Goal: Information Seeking & Learning: Learn about a topic

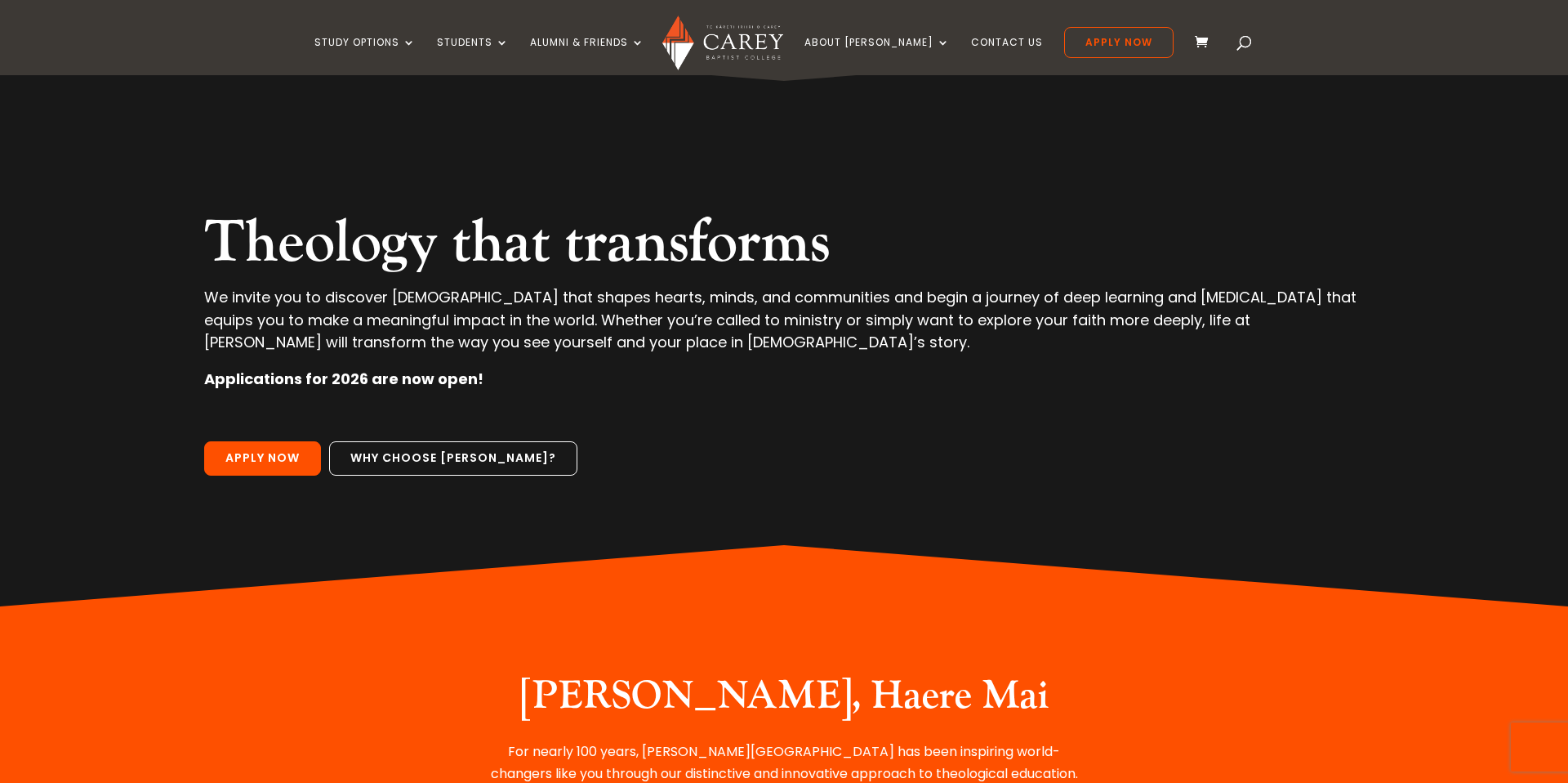
scroll to position [58, 0]
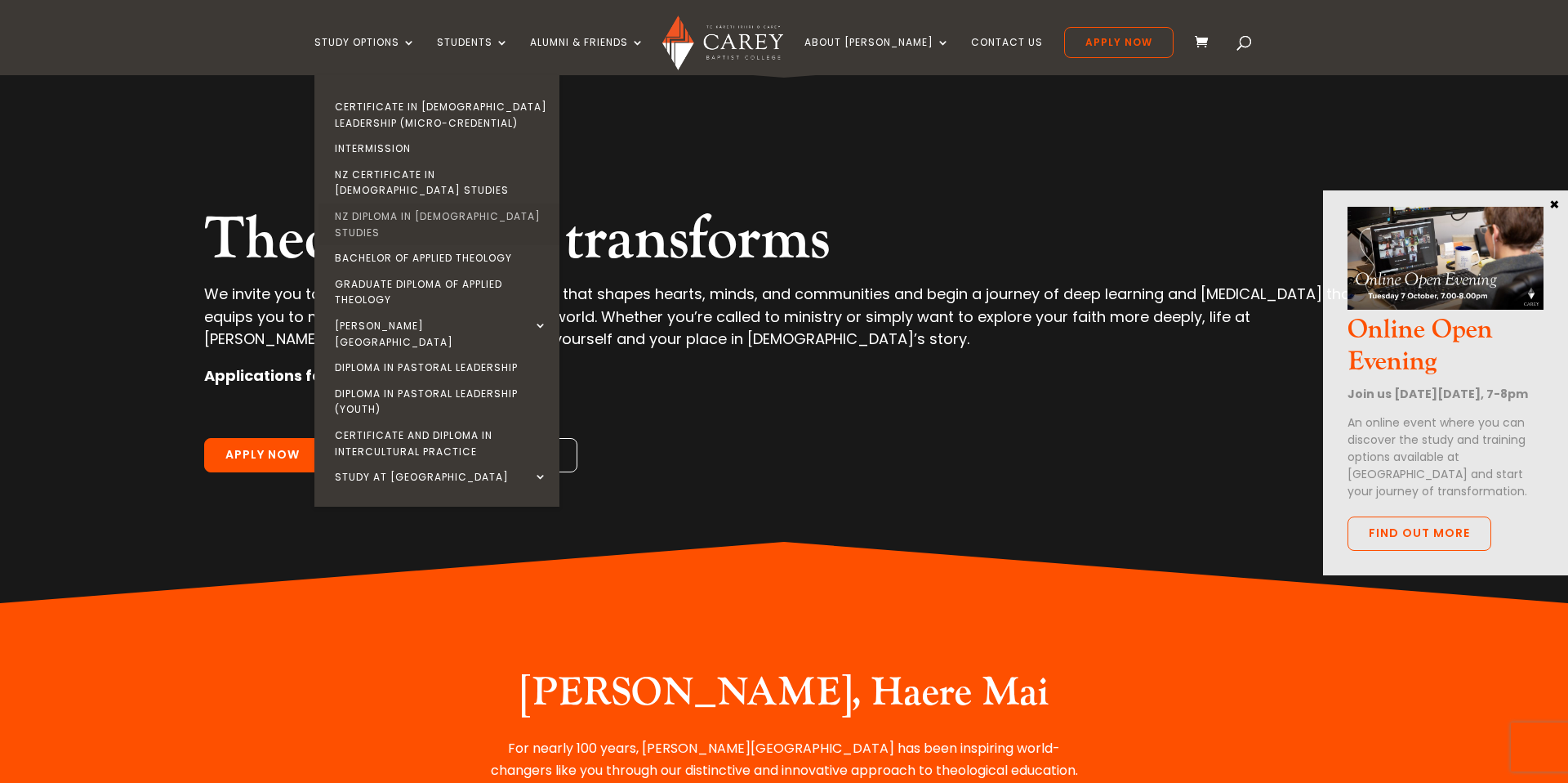
click at [415, 204] on link "NZ Diploma in [DEMOGRAPHIC_DATA] Studies" at bounding box center [441, 225] width 245 height 41
click at [468, 204] on link "NZ Diploma in [DEMOGRAPHIC_DATA] Studies" at bounding box center [441, 225] width 245 height 41
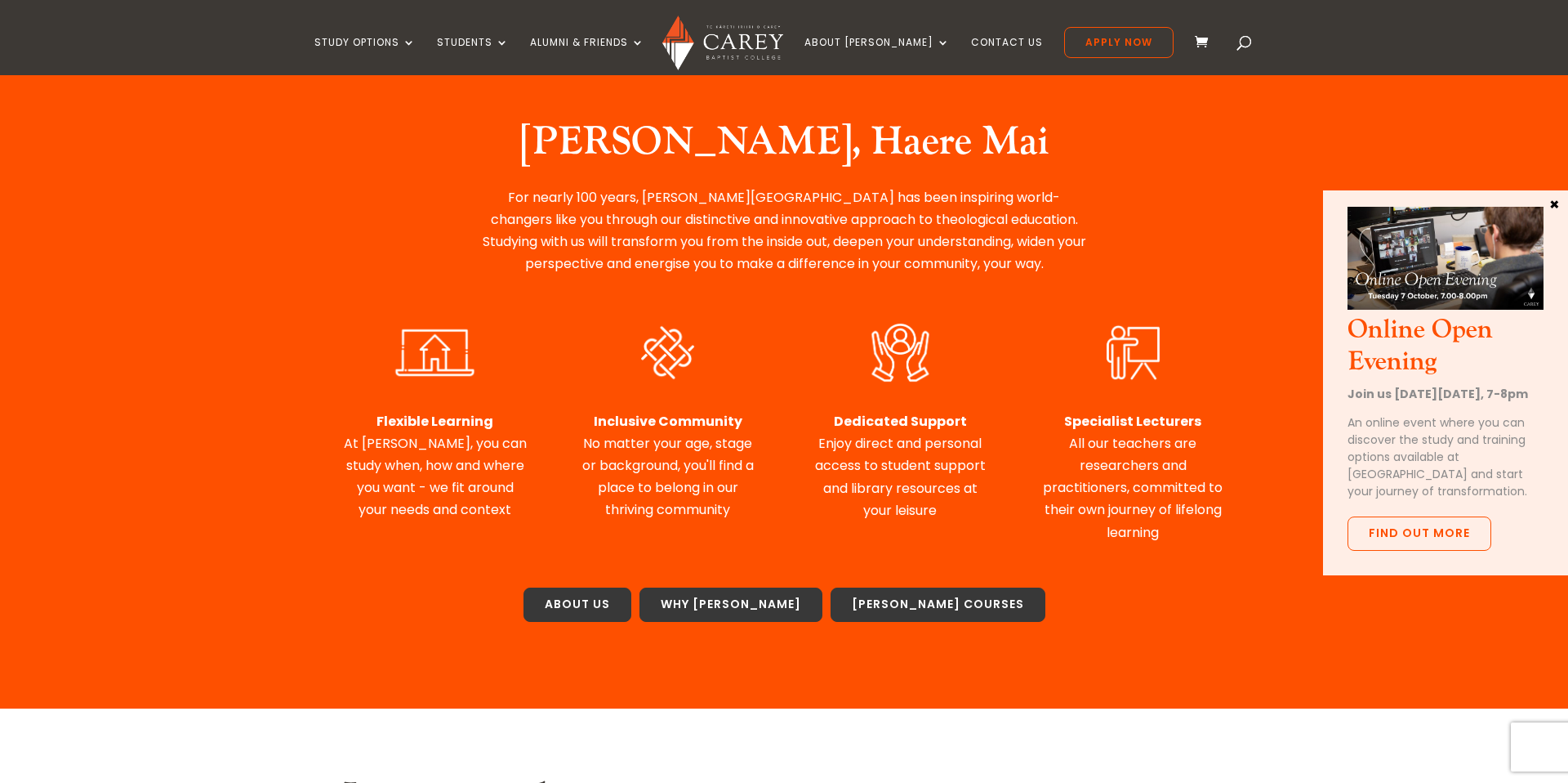
scroll to position [607, 0]
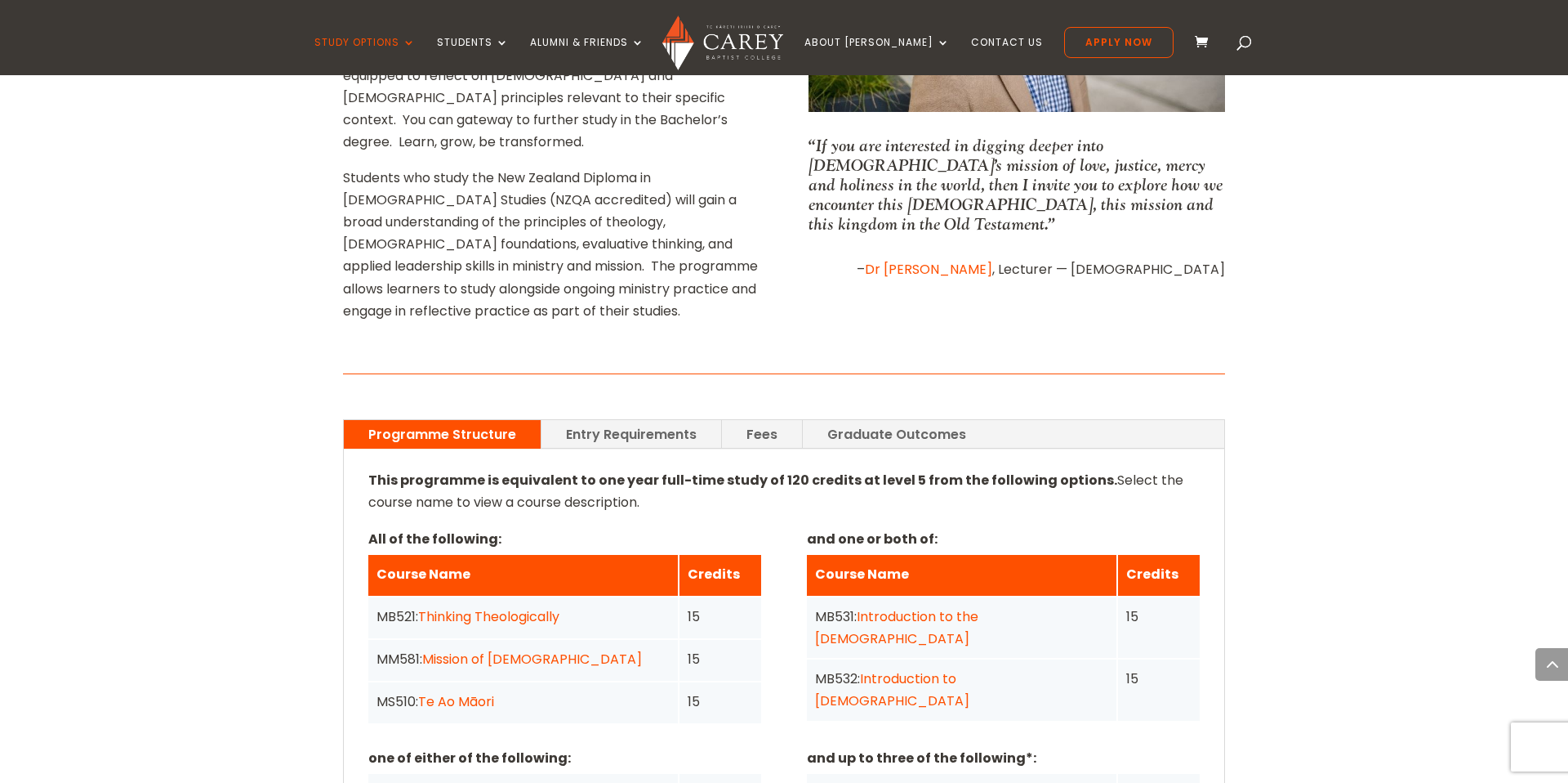
scroll to position [957, 0]
click at [651, 421] on link "Entry Requirements" at bounding box center [631, 434] width 180 height 29
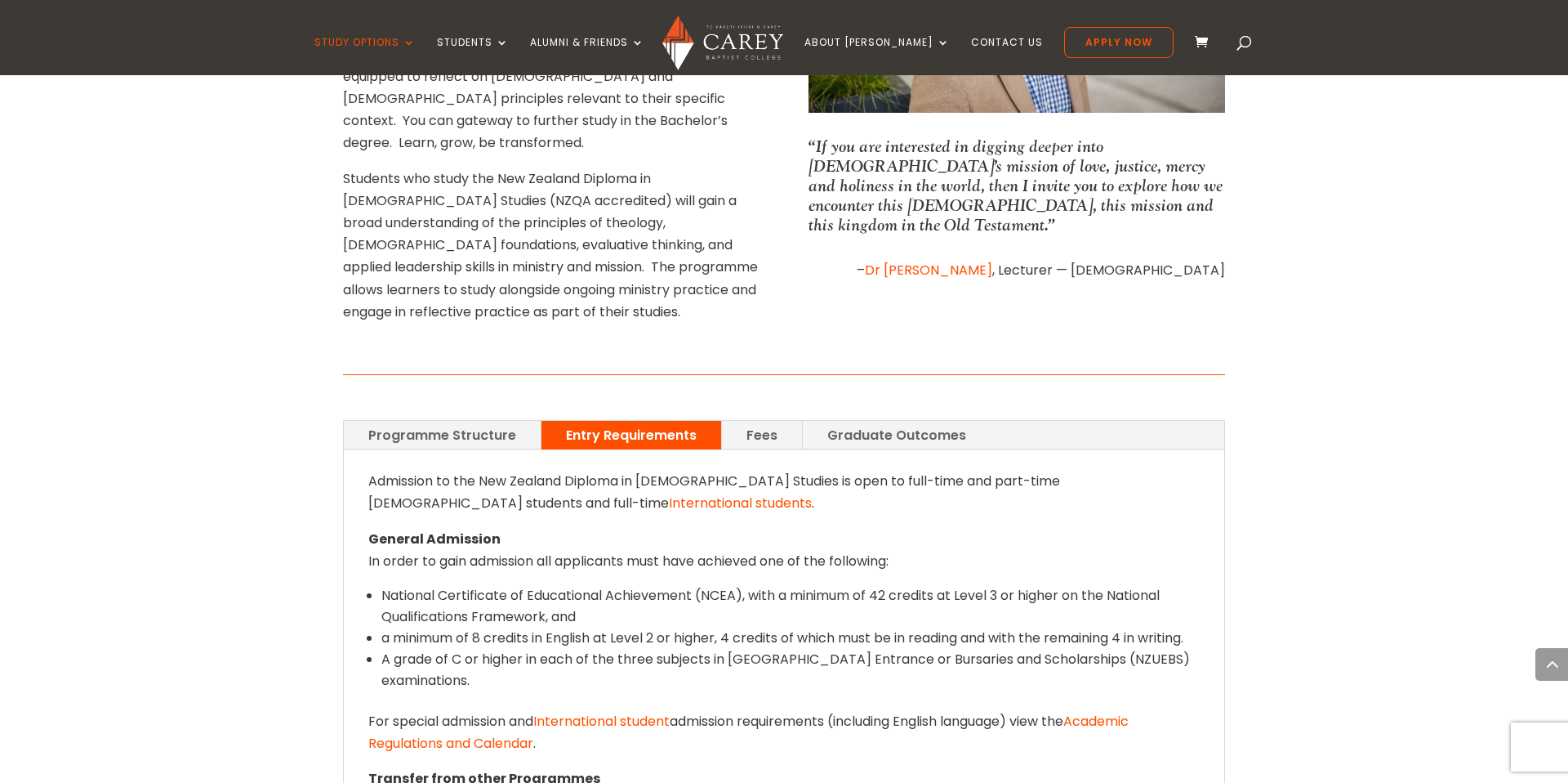
click at [727, 421] on link "Fees" at bounding box center [762, 434] width 80 height 29
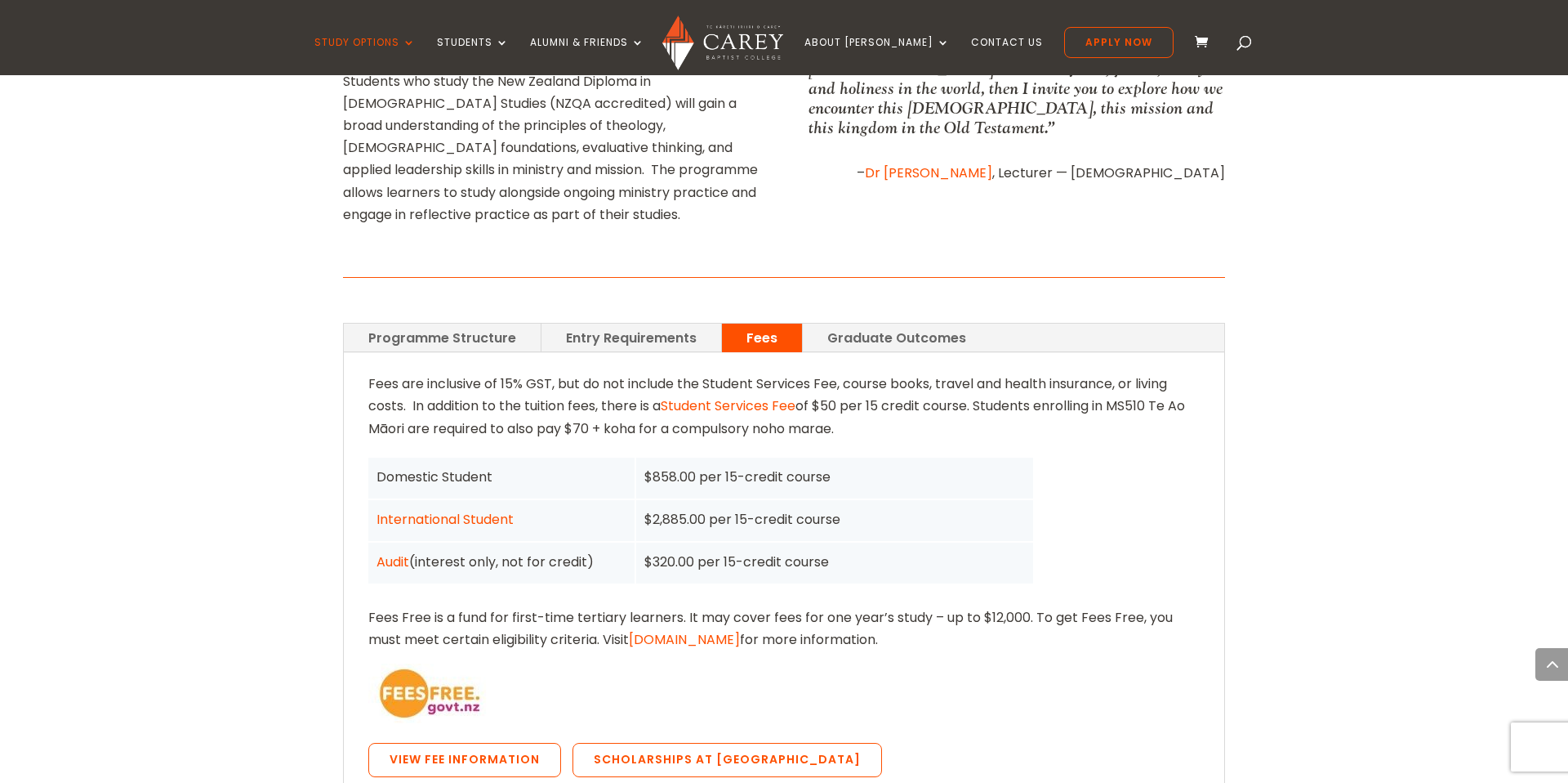
scroll to position [1052, 0]
click at [636, 326] on link "Entry Requirements" at bounding box center [631, 340] width 180 height 29
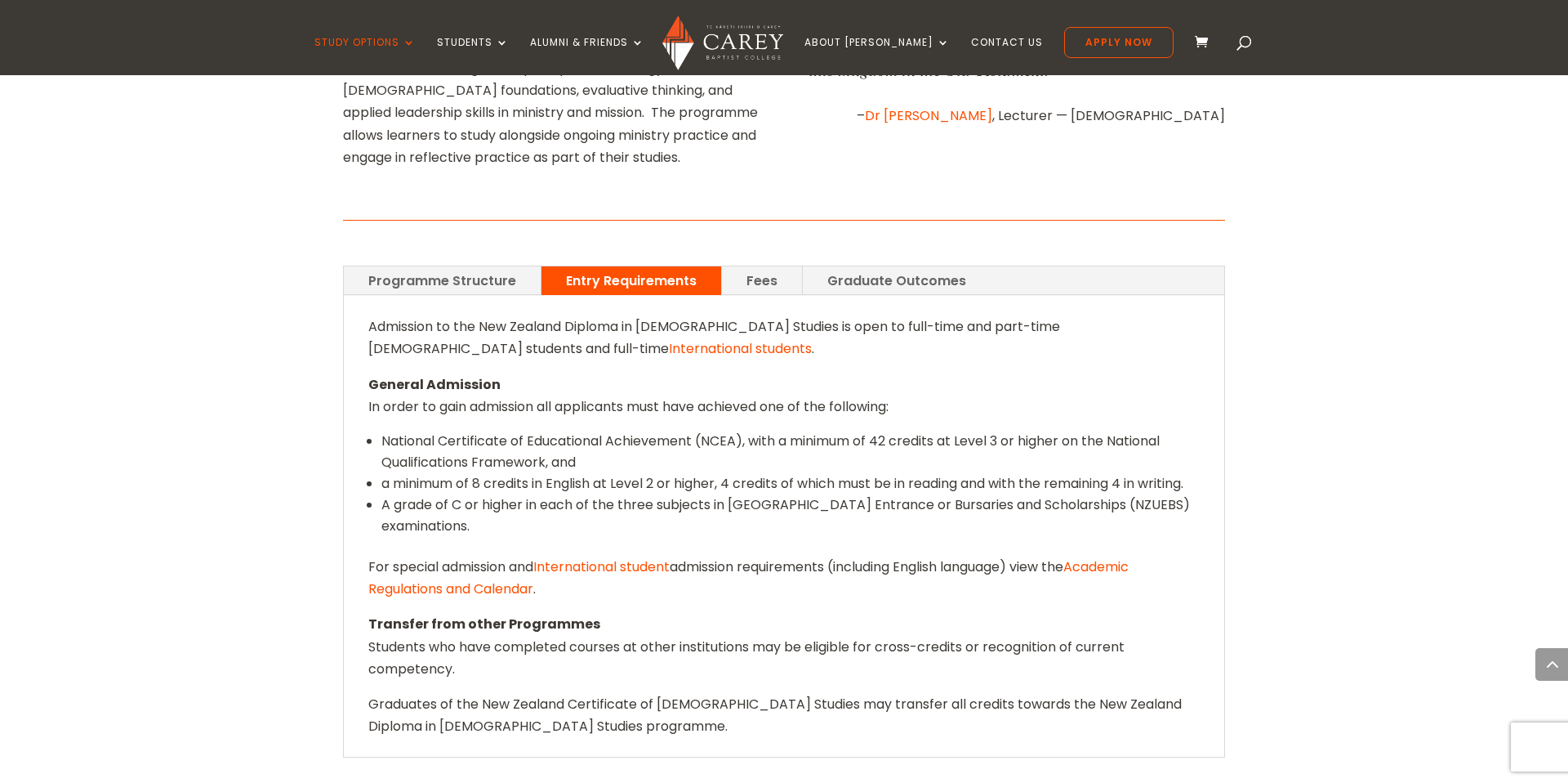
scroll to position [1098, 0]
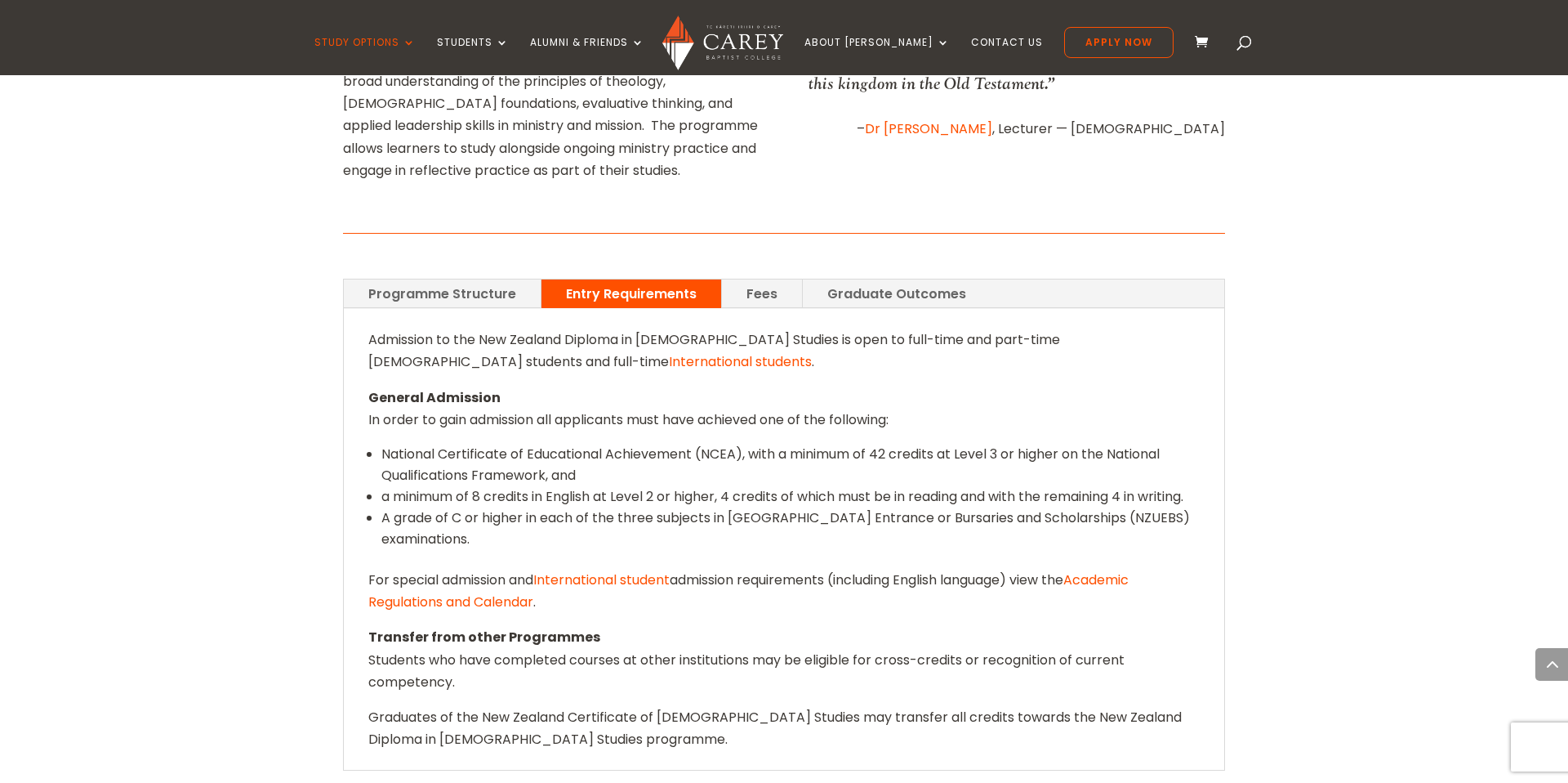
click at [435, 280] on link "Programme Structure" at bounding box center [442, 294] width 197 height 29
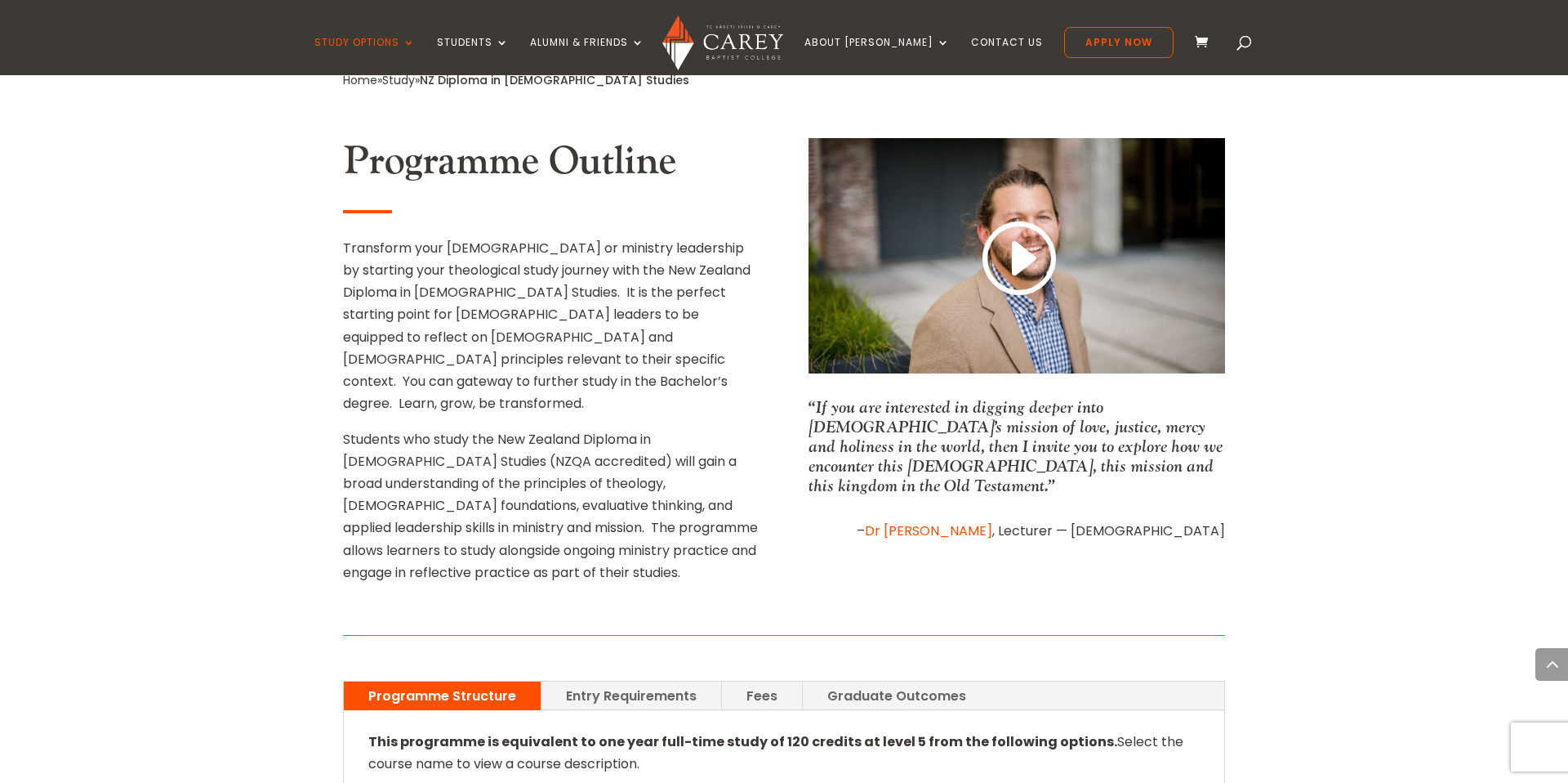
scroll to position [689, 0]
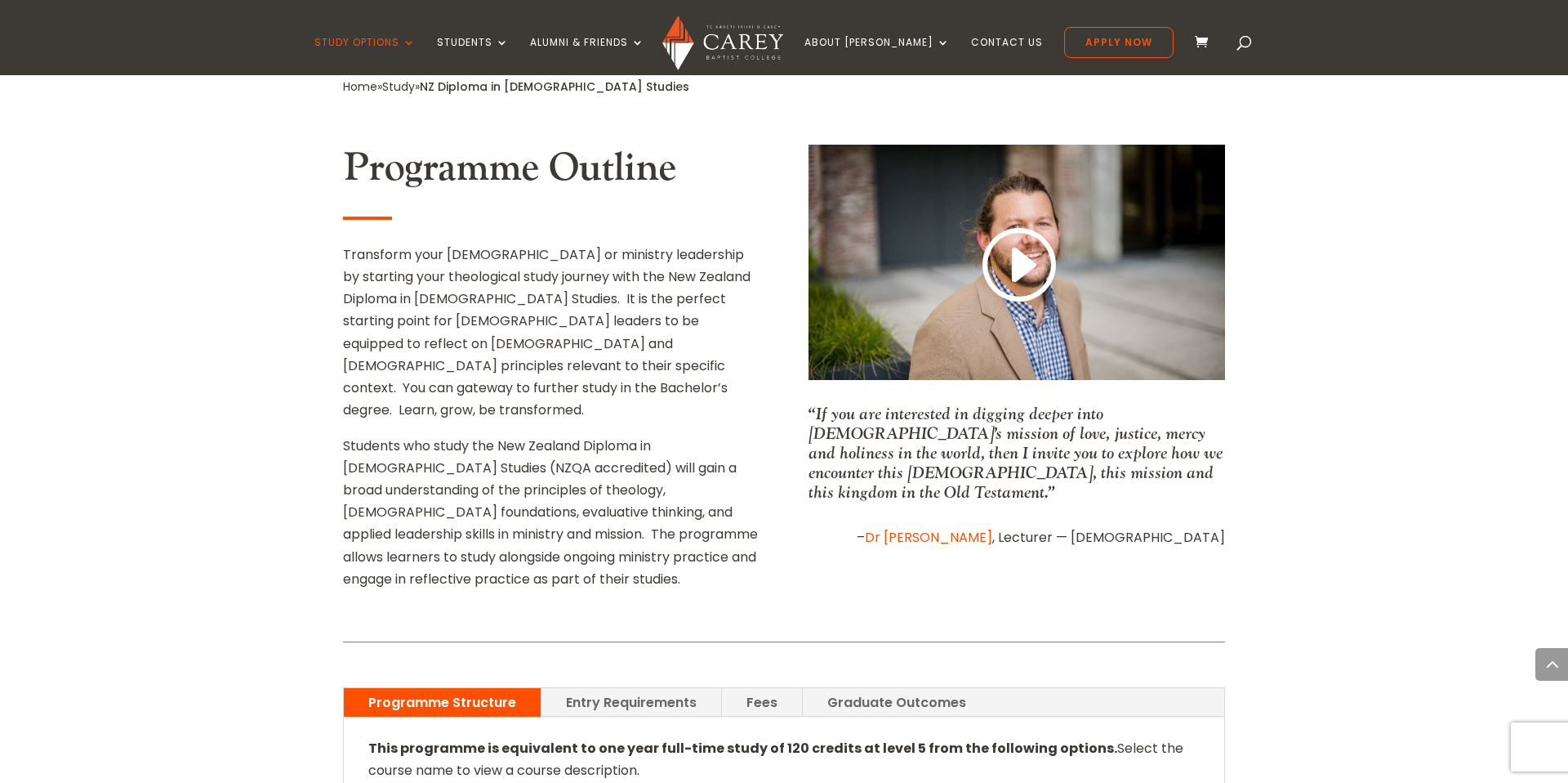
click at [769, 688] on link "Fees" at bounding box center [762, 702] width 80 height 29
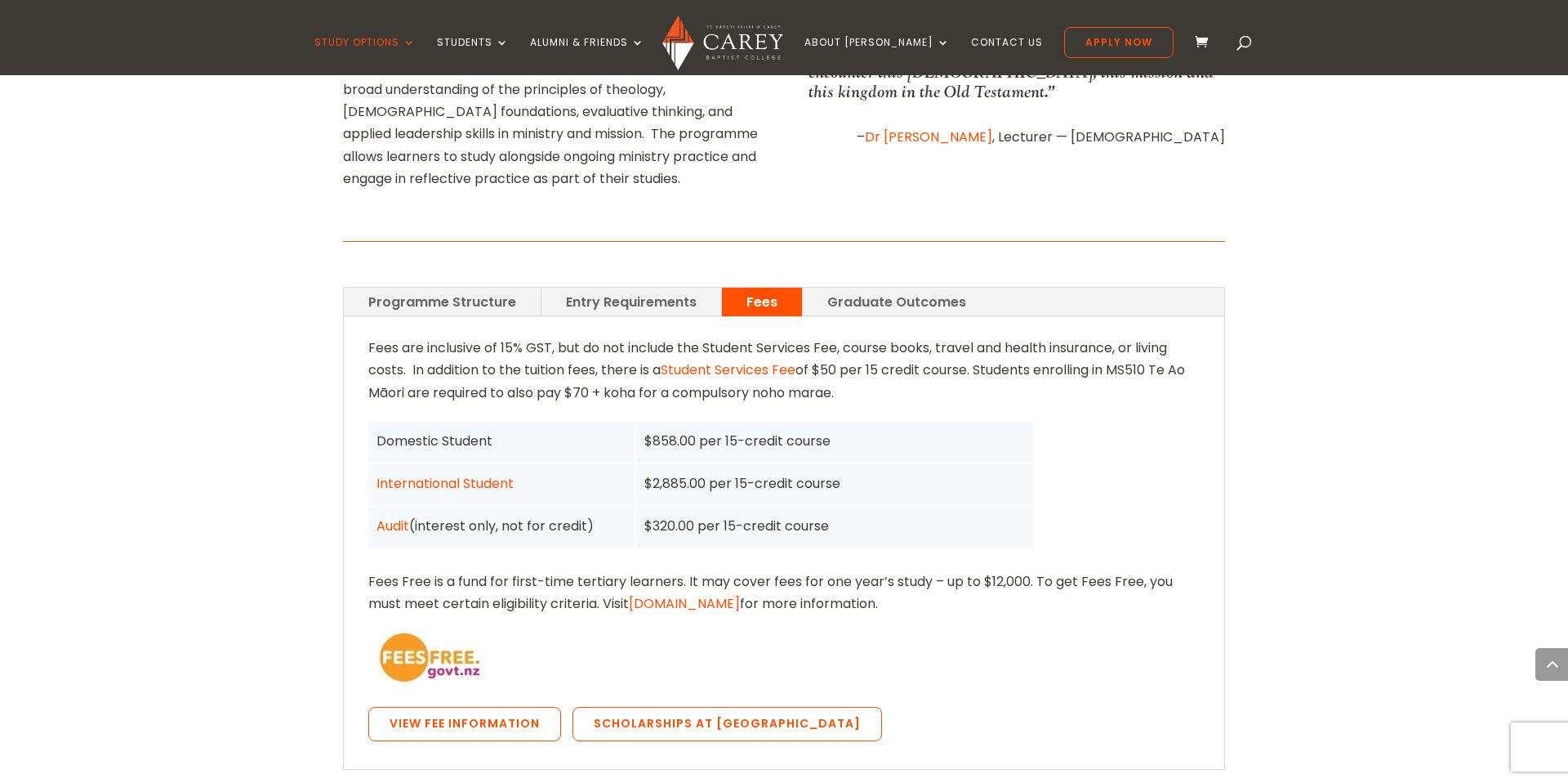
scroll to position [1091, 0]
click at [673, 593] on link "[DOMAIN_NAME]" at bounding box center [684, 602] width 111 height 19
